Goal: Transaction & Acquisition: Book appointment/travel/reservation

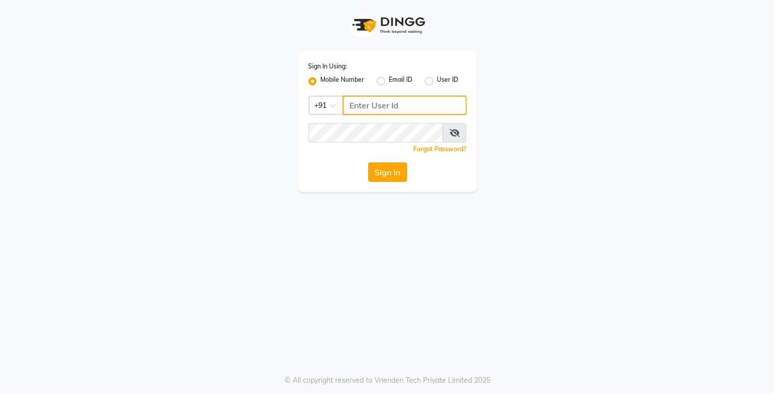
type input "9270199949"
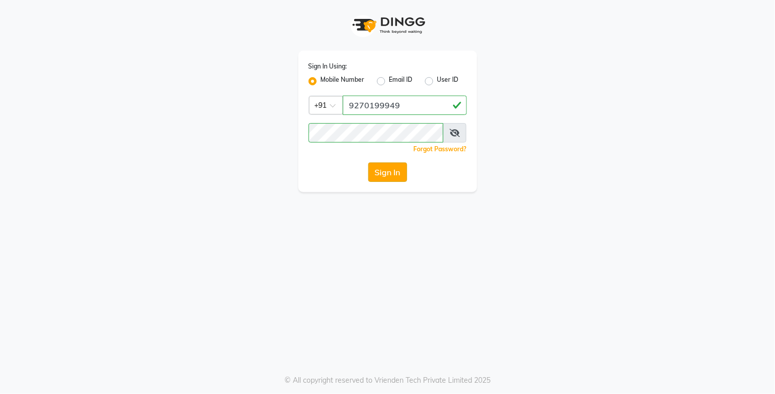
click at [392, 179] on button "Sign In" at bounding box center [387, 172] width 39 height 19
click at [390, 174] on div "Sign In" at bounding box center [388, 172] width 158 height 19
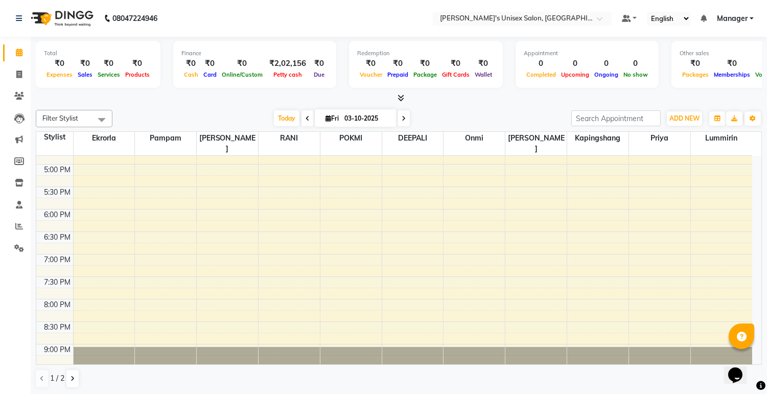
scroll to position [397, 0]
click at [119, 203] on div "8:00 AM 8:30 AM 9:00 AM 9:30 AM 10:00 AM 10:30 AM 11:00 AM 11:30 AM 12:00 PM 12…" at bounding box center [394, 73] width 716 height 629
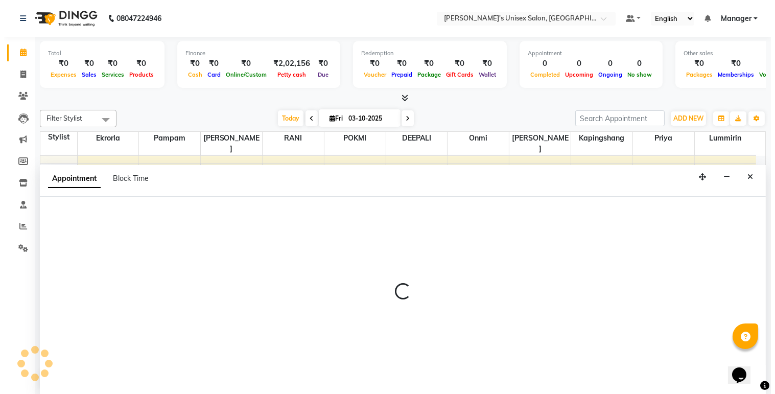
scroll to position [1, 0]
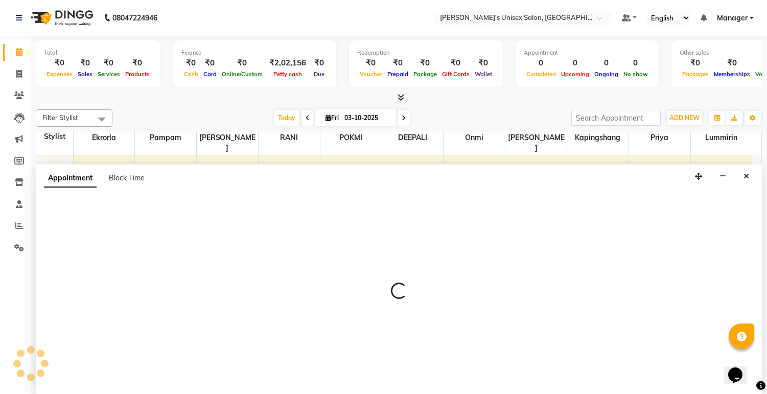
select select "79756"
select select "tentative"
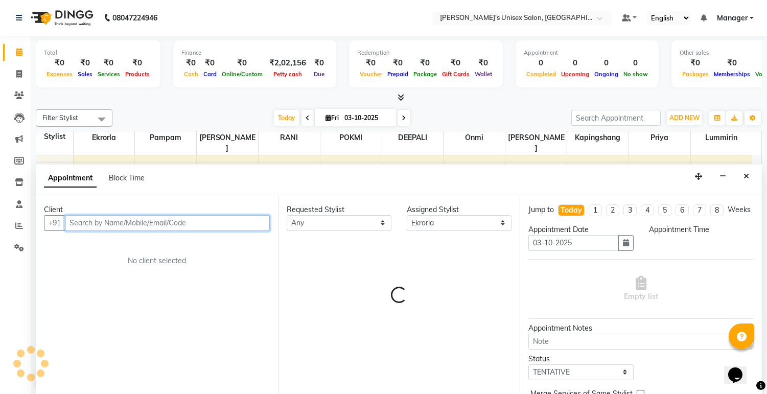
select select "1080"
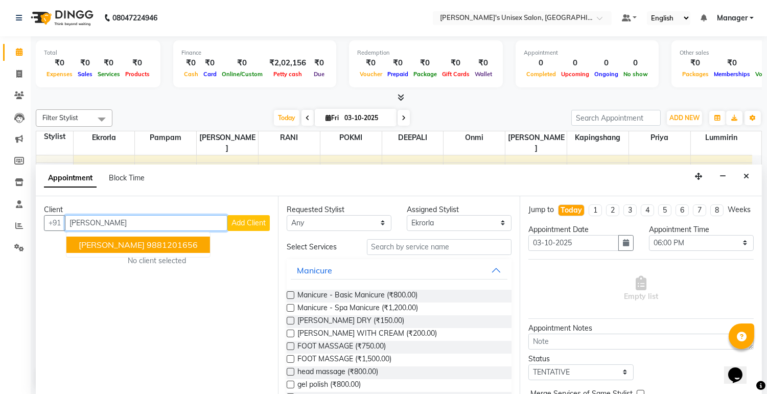
type input "[PERSON_NAME]"
click at [264, 221] on span "Add Client" at bounding box center [249, 222] width 34 height 9
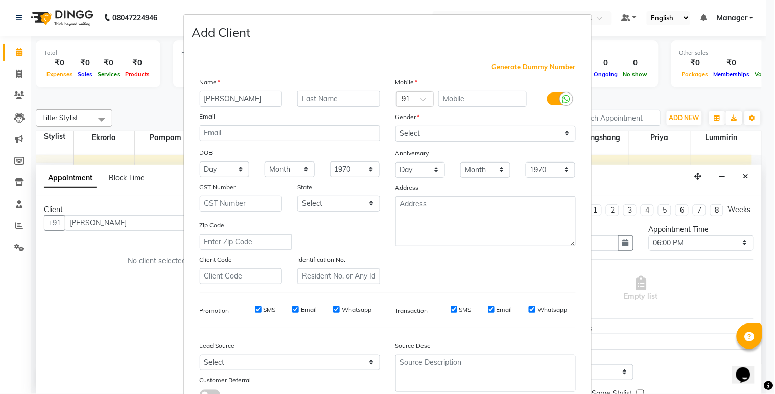
click at [148, 32] on ngb-modal-window "Add Client Generate Dummy Number Name [PERSON_NAME] Email DOB Day 01 02 03 04 0…" at bounding box center [387, 197] width 775 height 394
click at [85, 223] on ngb-modal-window "Add Client Generate Dummy Number Name [PERSON_NAME] Email DOB Day 01 02 03 04 0…" at bounding box center [387, 197] width 775 height 394
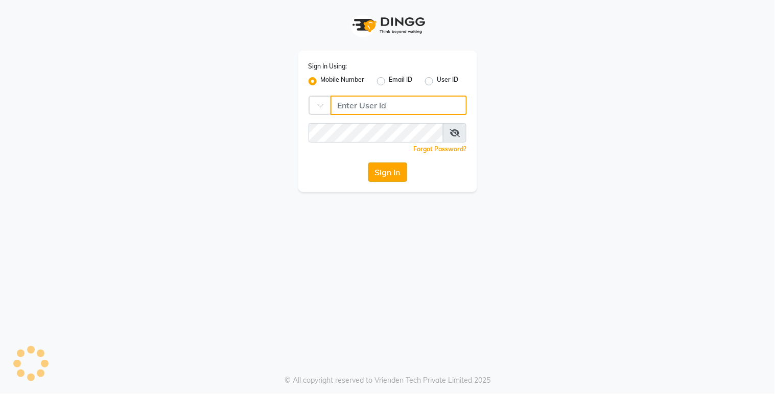
type input "9270199949"
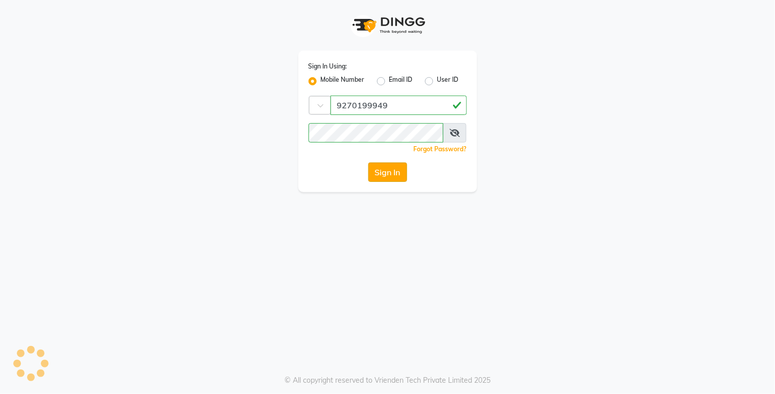
click at [380, 175] on button "Sign In" at bounding box center [387, 172] width 39 height 19
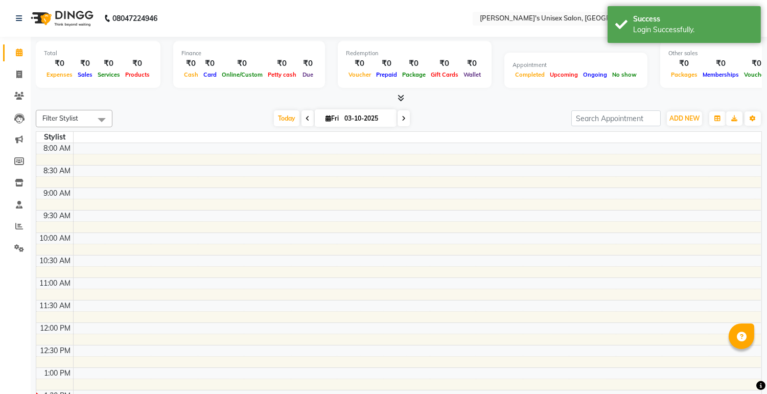
select select "en"
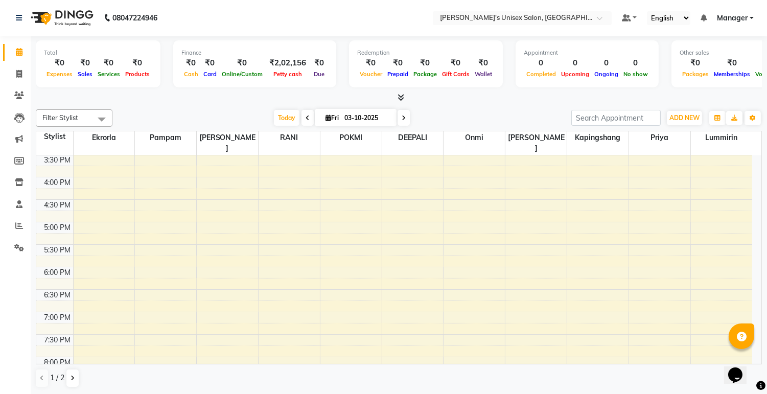
scroll to position [340, 0]
click at [456, 271] on div "8:00 AM 8:30 AM 9:00 AM 9:30 AM 10:00 AM 10:30 AM 11:00 AM 11:30 AM 12:00 PM 12…" at bounding box center [394, 129] width 716 height 629
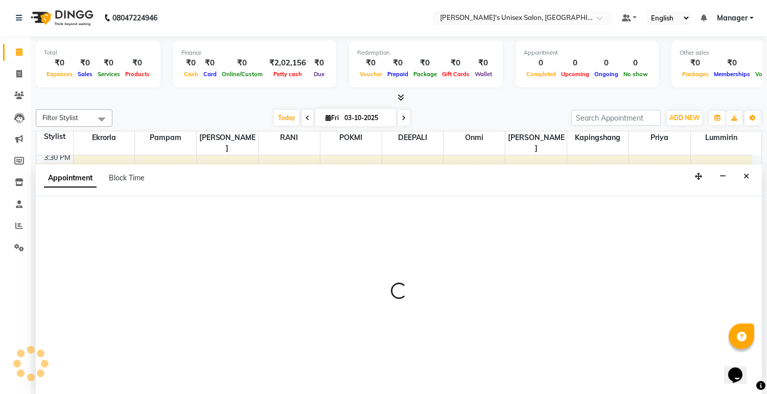
select select "79807"
select select "tentative"
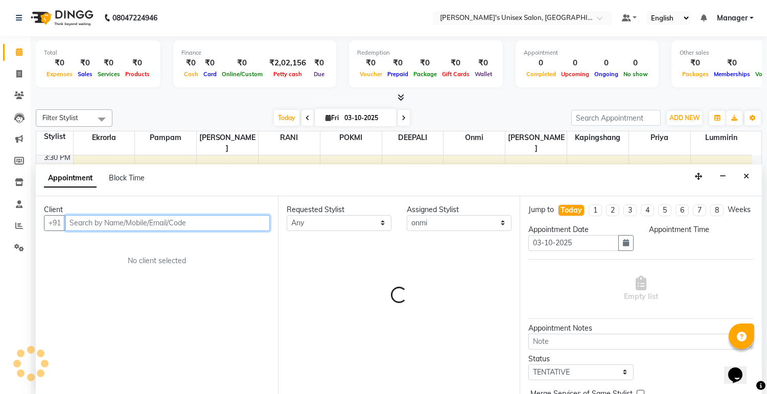
select select "1095"
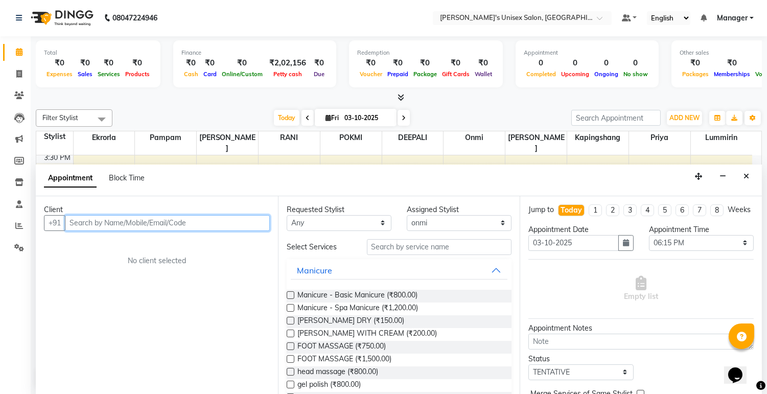
click at [89, 223] on input "text" at bounding box center [167, 223] width 205 height 16
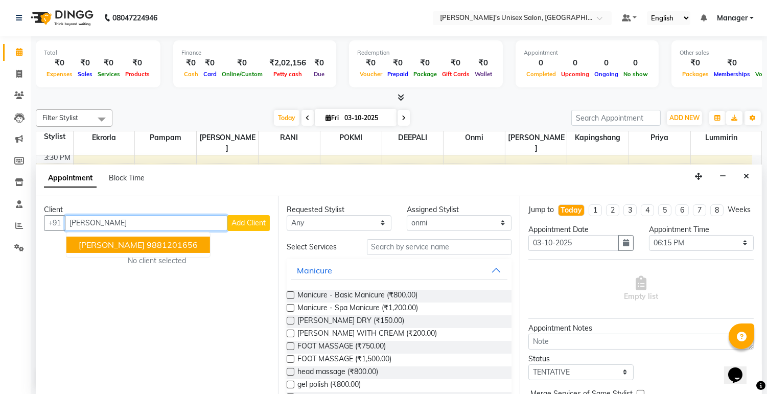
click at [147, 243] on ngb-highlight "9881201656" at bounding box center [172, 245] width 51 height 10
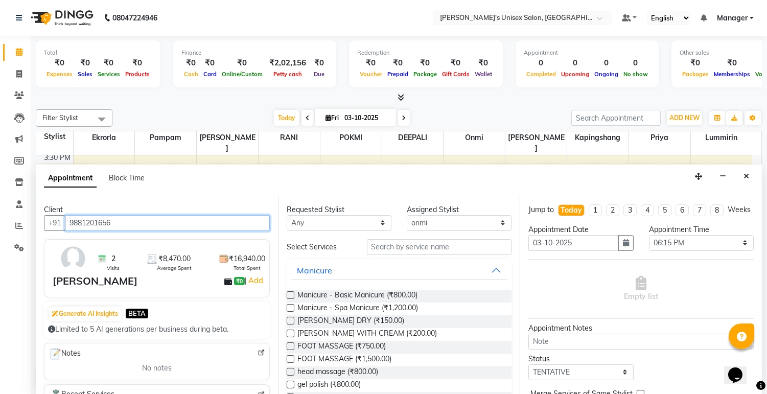
type input "9881201656"
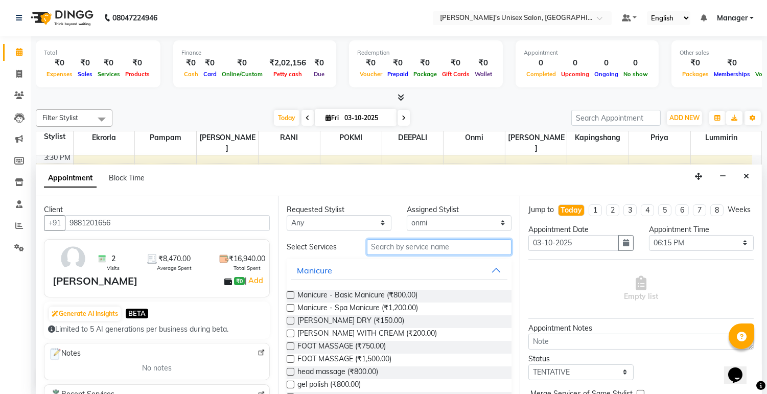
click at [405, 245] on input "text" at bounding box center [439, 247] width 145 height 16
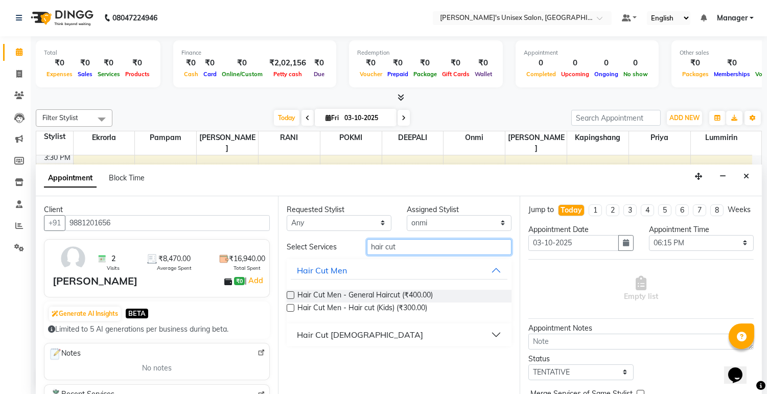
type input "hair cut"
click at [291, 294] on label at bounding box center [291, 295] width 8 height 8
click at [291, 294] on input "checkbox" at bounding box center [290, 296] width 7 height 7
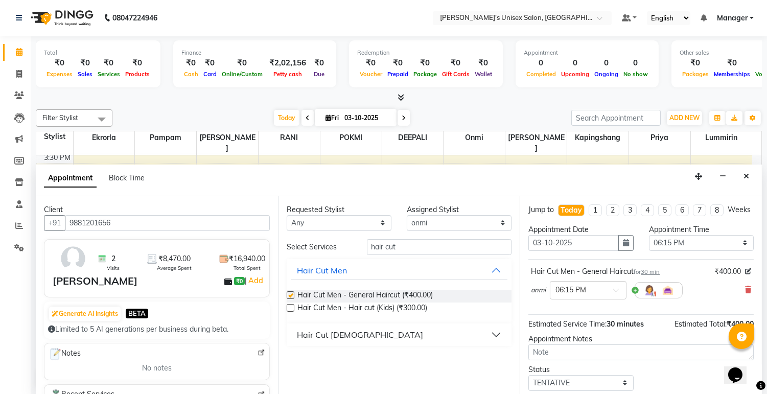
checkbox input "false"
click at [292, 307] on label at bounding box center [291, 308] width 8 height 8
click at [292, 307] on input "checkbox" at bounding box center [290, 309] width 7 height 7
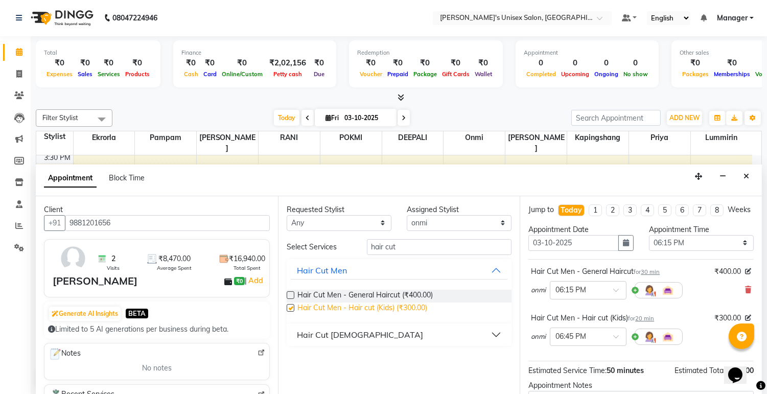
checkbox input "false"
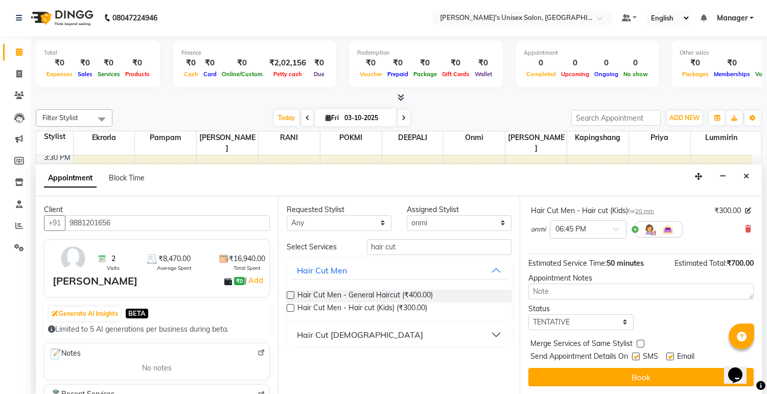
scroll to position [117, 0]
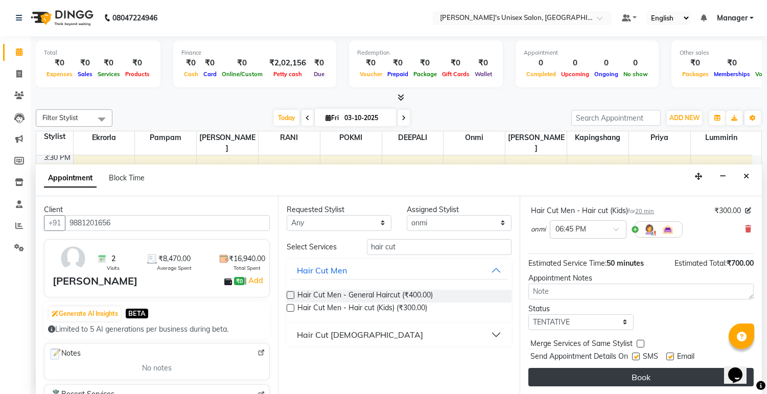
click at [643, 372] on button "Book" at bounding box center [640, 377] width 225 height 18
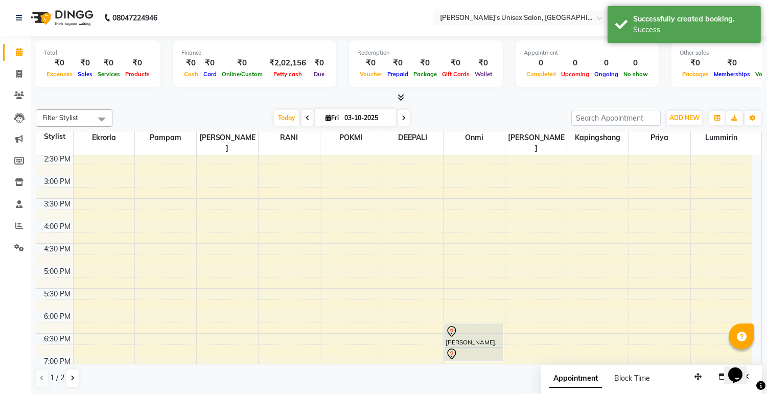
scroll to position [299, 0]
